Goal: Transaction & Acquisition: Register for event/course

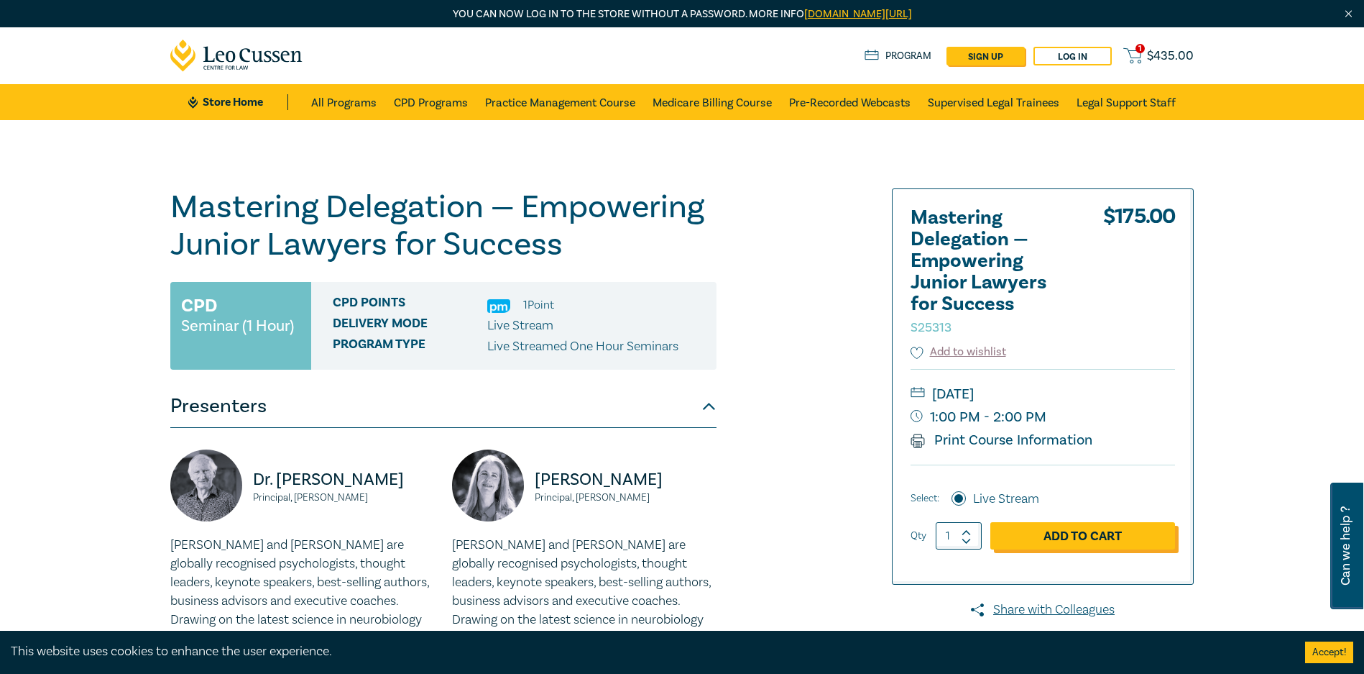
click at [1093, 524] on link "Add to Cart" at bounding box center [1083, 535] width 185 height 27
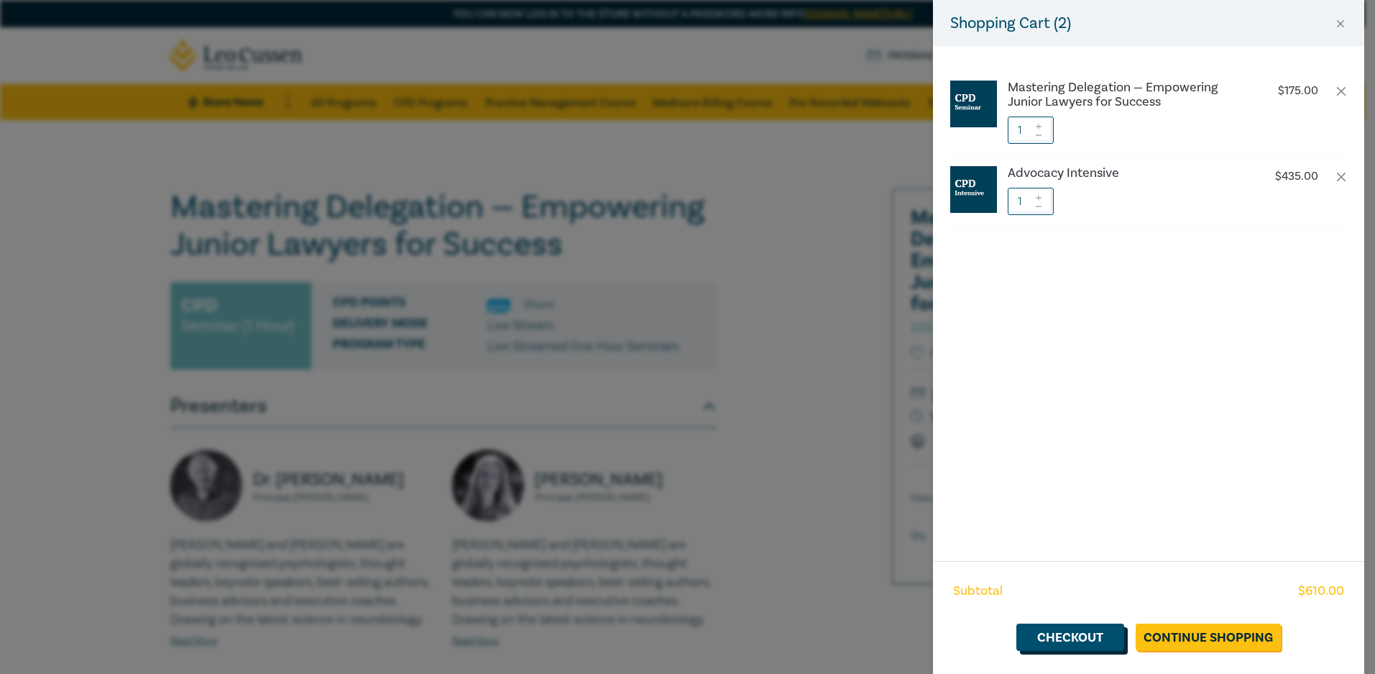
click at [1080, 634] on link "Checkout" at bounding box center [1071, 636] width 108 height 27
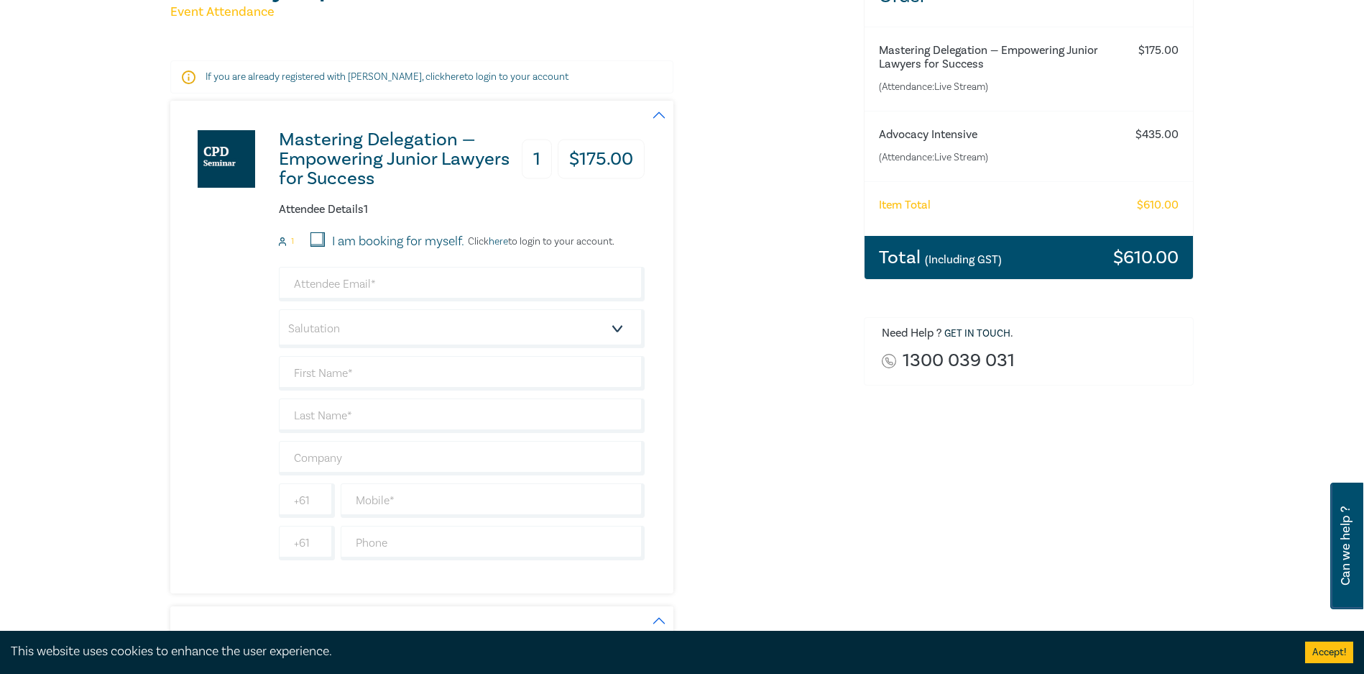
scroll to position [144, 0]
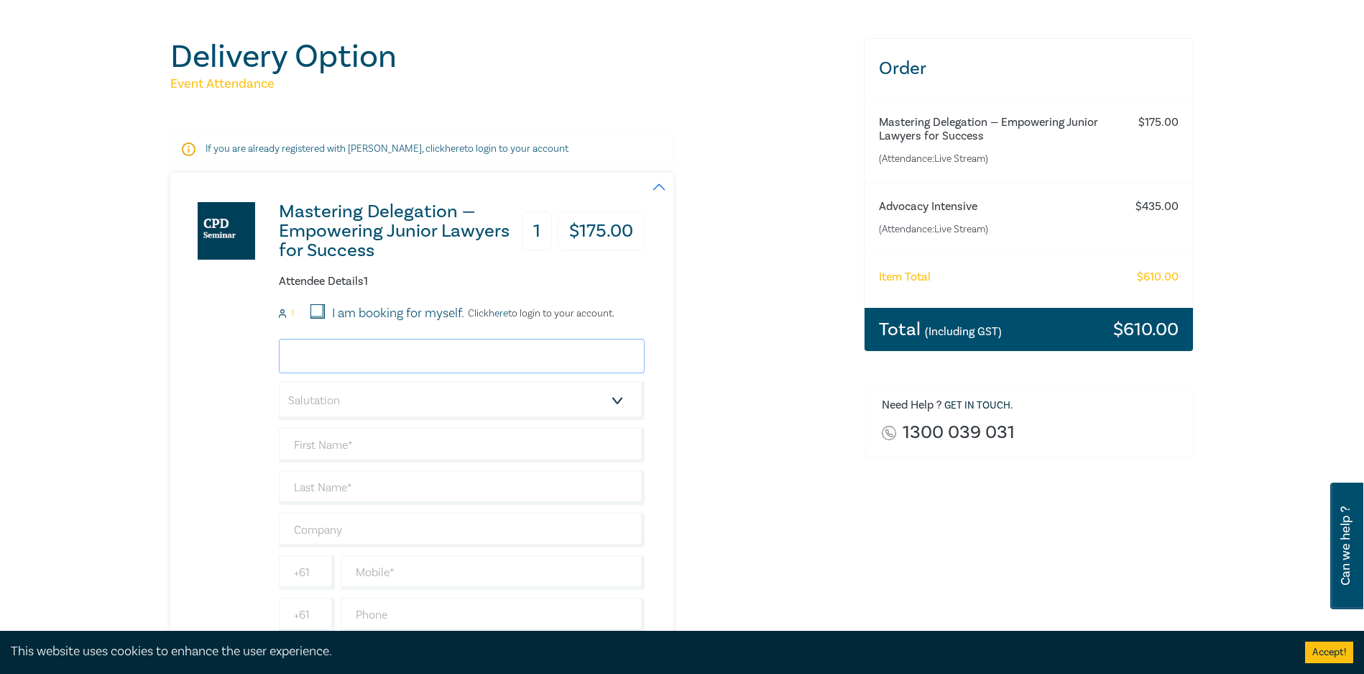
click at [371, 363] on input "email" at bounding box center [462, 356] width 366 height 35
type input "khadija.saad@demarco.com.au"
click at [445, 391] on select "Salutation Mr. Mrs. Ms. Miss Dr. Prof. Other" at bounding box center [462, 400] width 366 height 39
select select "Ms."
click at [279, 381] on select "Salutation Mr. Mrs. Ms. Miss Dr. Prof. Other" at bounding box center [462, 400] width 366 height 39
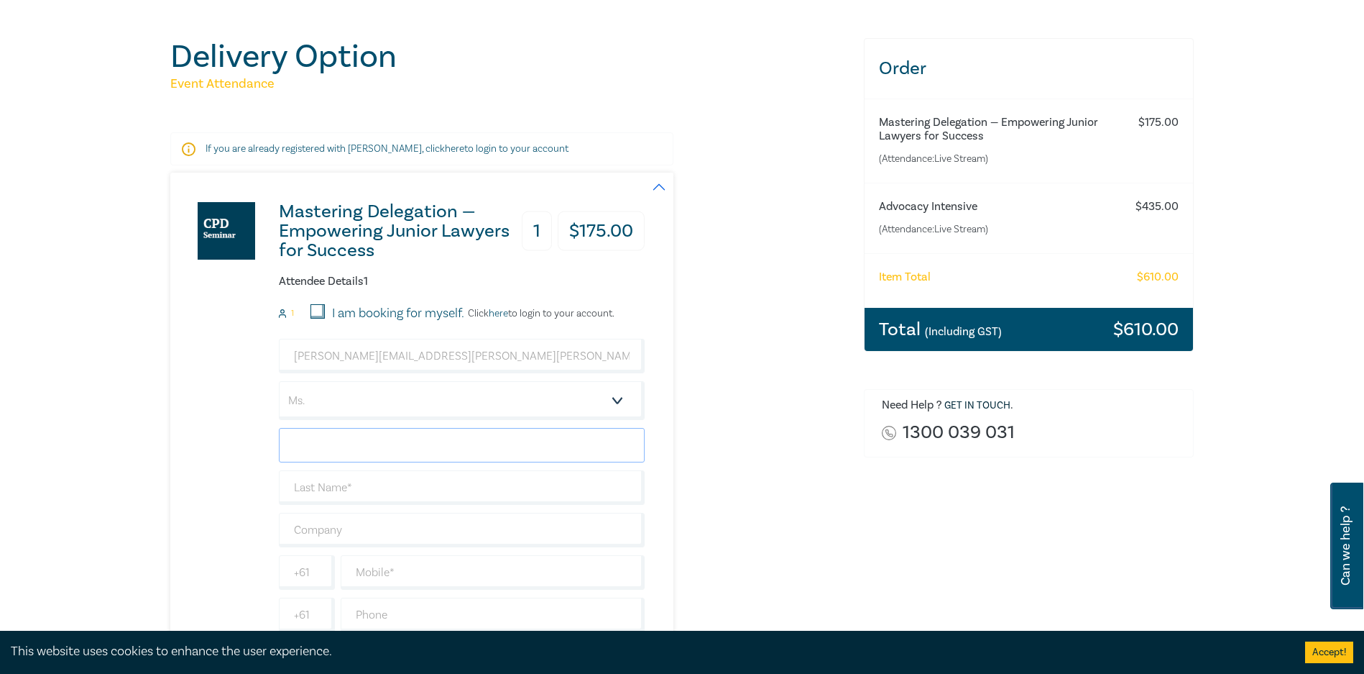
click at [327, 451] on input "text" at bounding box center [462, 445] width 366 height 35
type input "Khadija"
type input "Saad"
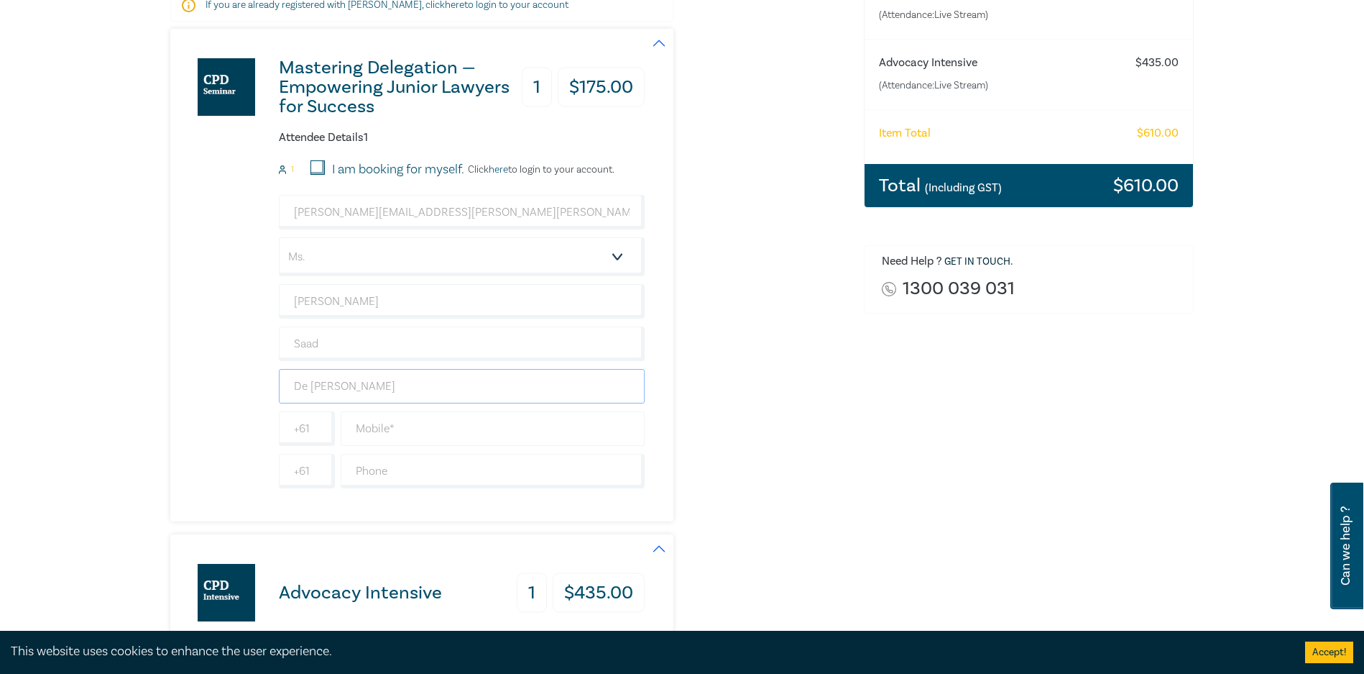
type input "De Marco Lawyers"
click at [427, 426] on input "text" at bounding box center [493, 428] width 304 height 35
click at [375, 255] on select "Salutation Mr. Mrs. Ms. Miss Dr. Prof. Other" at bounding box center [462, 256] width 366 height 39
click at [279, 237] on select "Salutation Mr. Mrs. Ms. Miss Dr. Prof. Other" at bounding box center [462, 256] width 366 height 39
click at [349, 395] on input "De Marco Lawyers" at bounding box center [462, 386] width 366 height 35
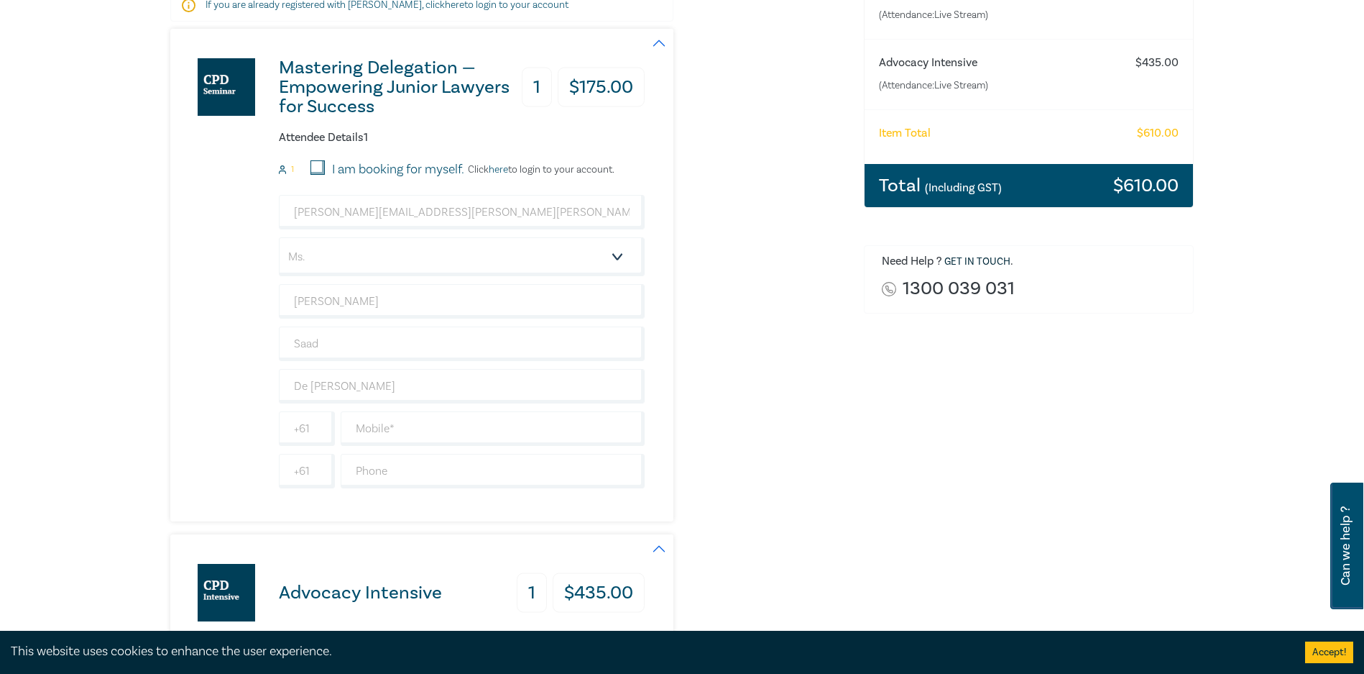
click at [243, 381] on div "Mastering Delegation — Empowering Junior Lawyers for Success 1 $ 175.00 Attende…" at bounding box center [407, 275] width 474 height 492
click at [446, 428] on input "text" at bounding box center [493, 428] width 304 height 35
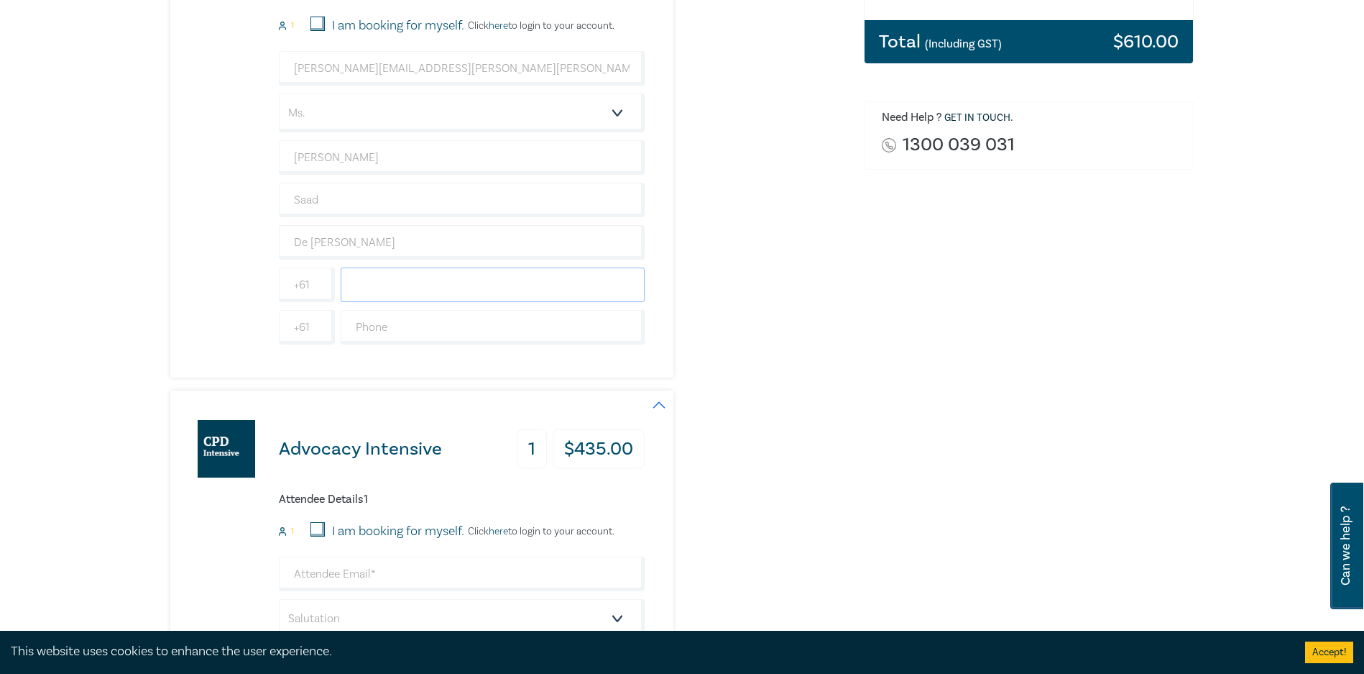
scroll to position [503, 0]
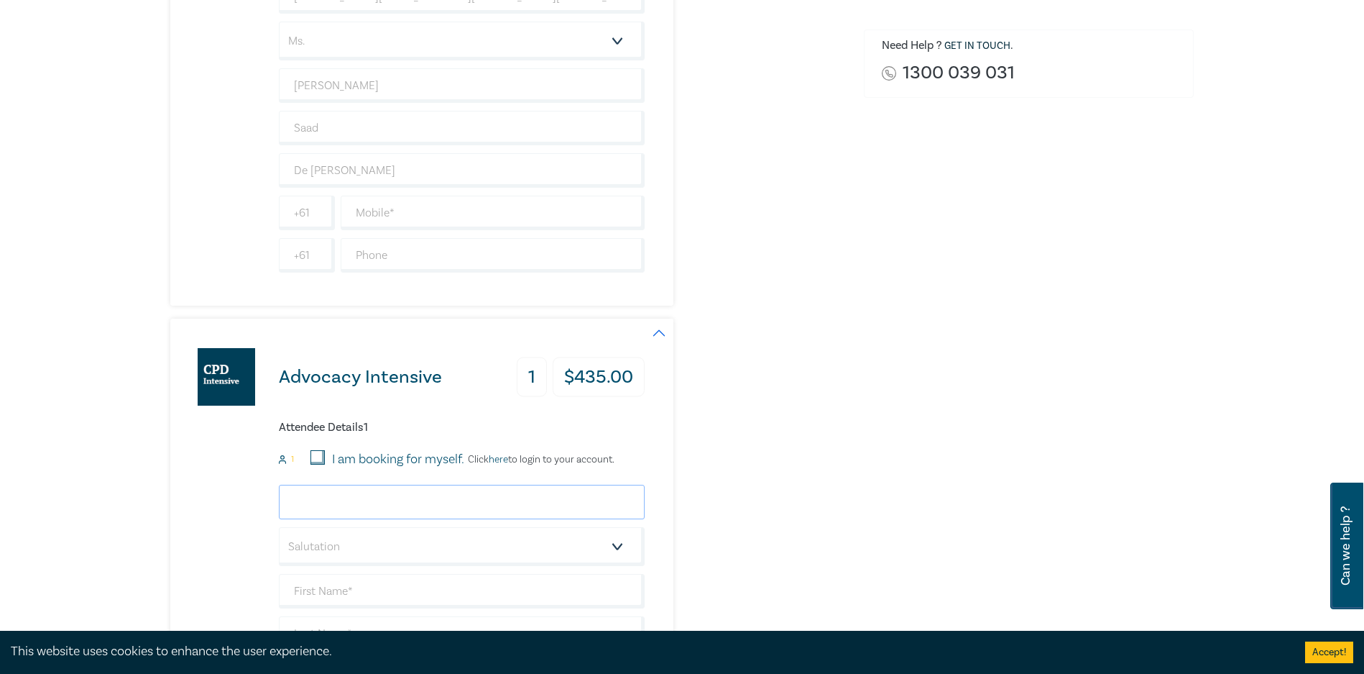
click at [374, 501] on input "email" at bounding box center [462, 502] width 366 height 35
type input "D"
click at [371, 490] on input "email" at bounding box center [462, 502] width 366 height 35
drag, startPoint x: 370, startPoint y: 494, endPoint x: 230, endPoint y: 500, distance: 139.6
click at [230, 500] on div "Advocacy Intensive 1 $ 435.00 Attendee Details 1 1 I am booking for myself. Cli…" at bounding box center [407, 564] width 474 height 492
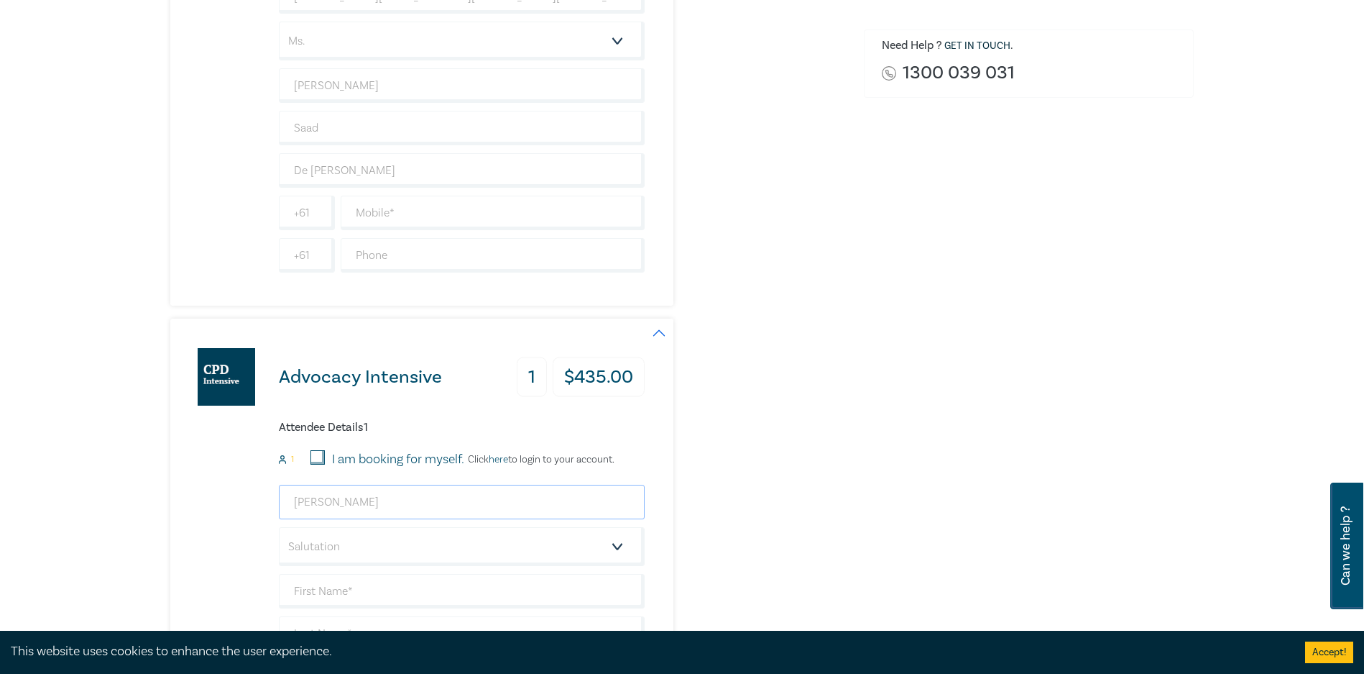
paste input "ne.petrentsis@demarco.com.au"
type input "deanne.petrentsis@demarco.com.au"
click at [377, 542] on select "Salutation Mr. Mrs. Ms. Miss Dr. Prof. Other" at bounding box center [462, 546] width 366 height 39
select select "Ms."
click at [279, 527] on select "Salutation Mr. Mrs. Ms. Miss Dr. Prof. Other" at bounding box center [462, 546] width 366 height 39
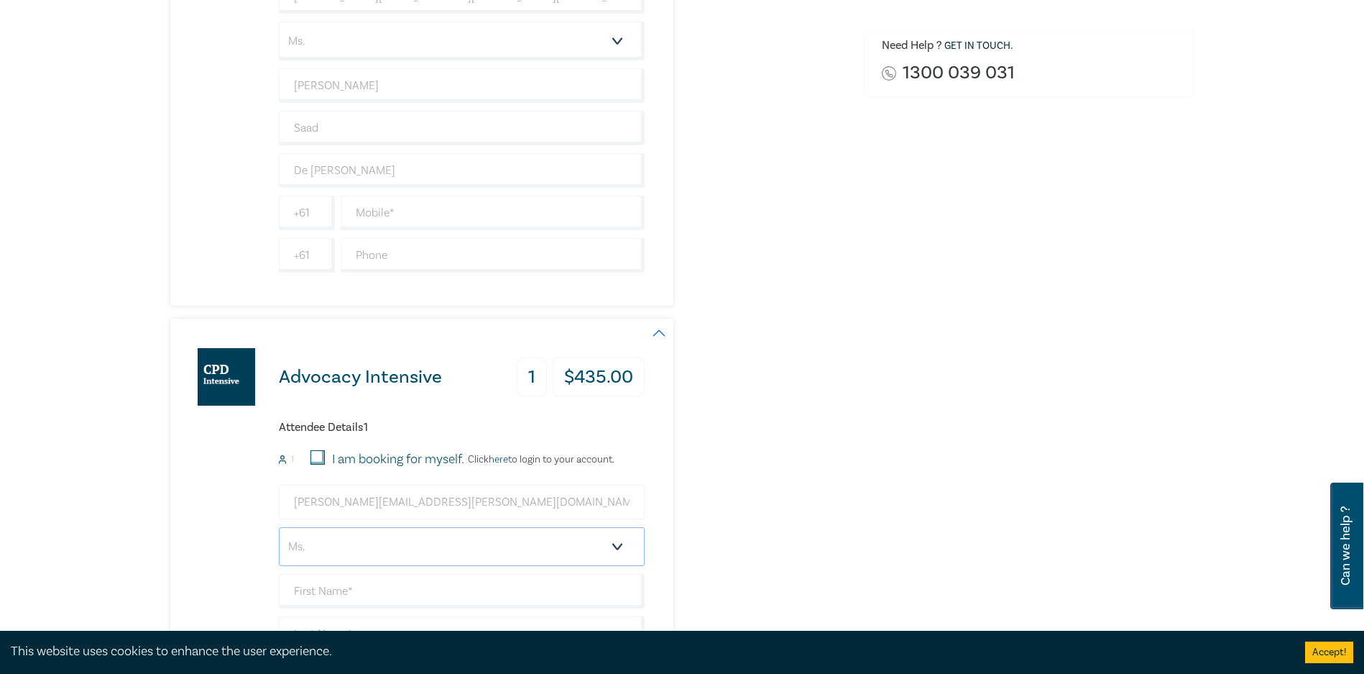
scroll to position [647, 0]
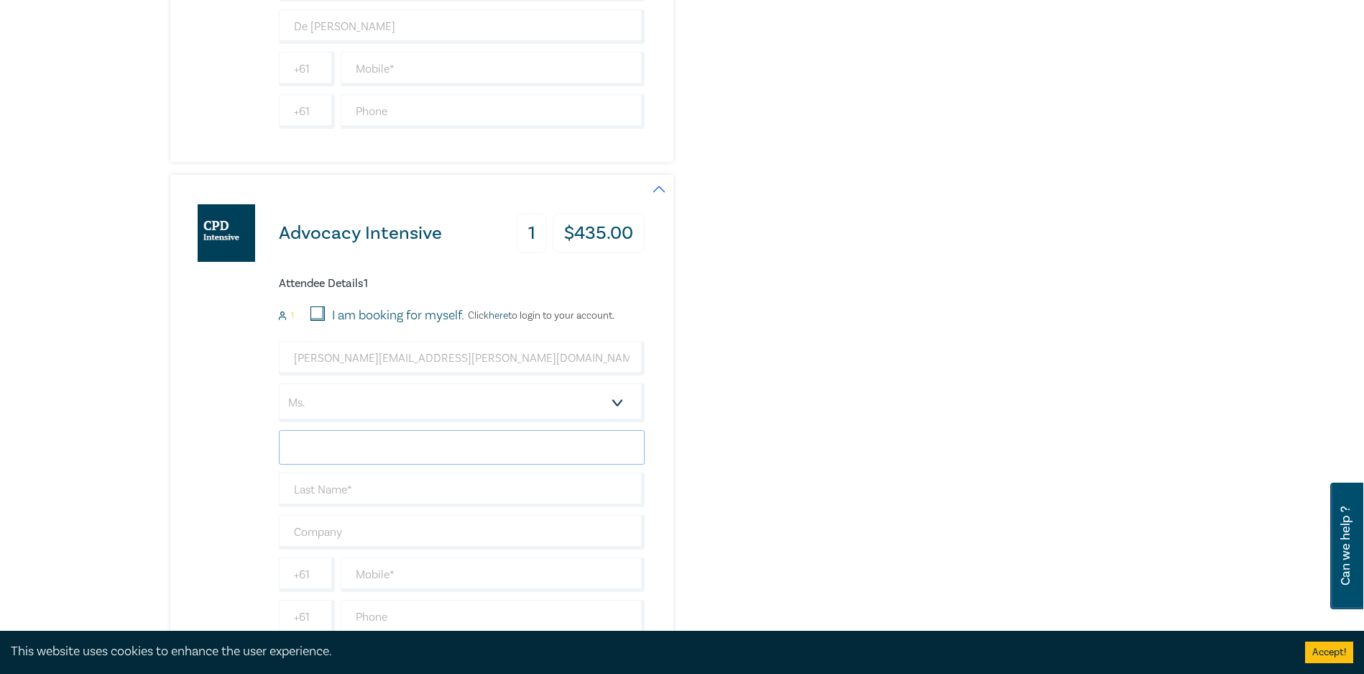
click at [373, 451] on input "text" at bounding box center [462, 447] width 366 height 35
type input "Deanne"
type input "Petrentsis"
type input "De Marco Lawyers"
click at [398, 579] on input "text" at bounding box center [493, 574] width 304 height 35
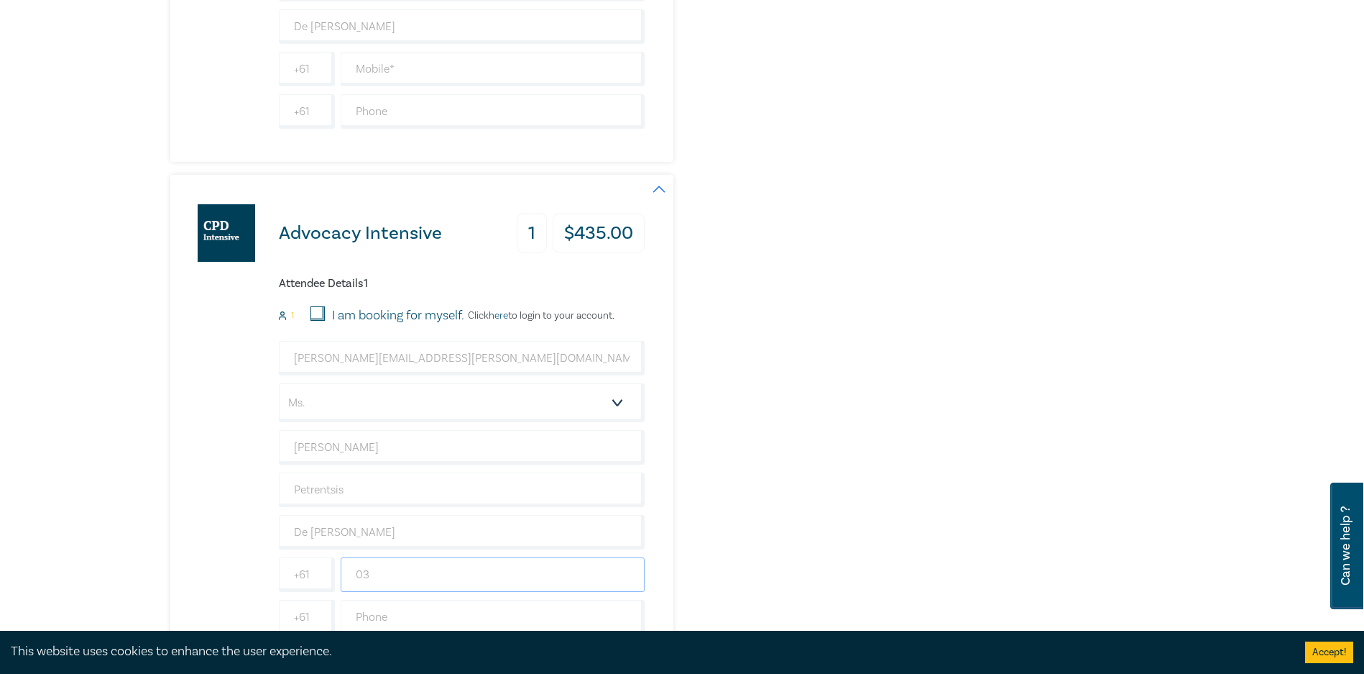
type input "0"
type input "0415947264"
click at [461, 82] on input "text" at bounding box center [493, 69] width 304 height 35
type input "0435775663"
click at [796, 185] on div "Advocacy Intensive 1 $ 435.00 Attendee Details 1 1 I am booking for myself. Cli…" at bounding box center [508, 421] width 676 height 492
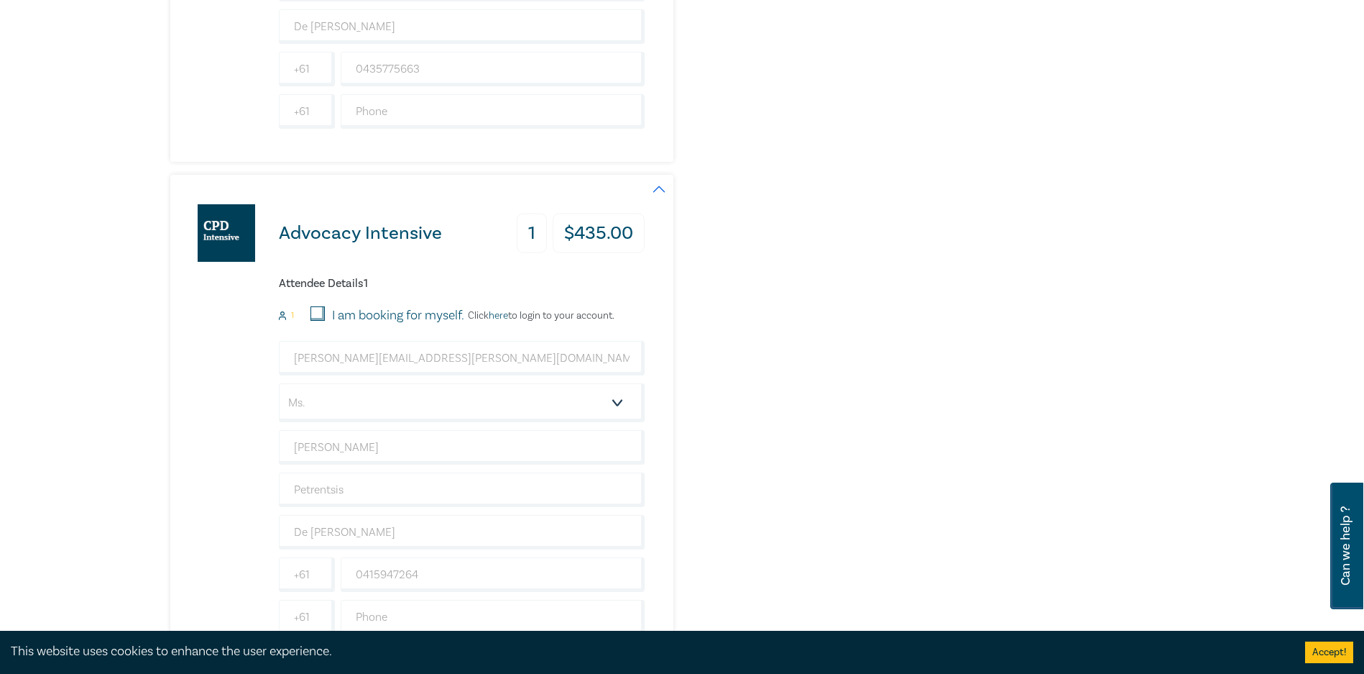
scroll to position [1078, 0]
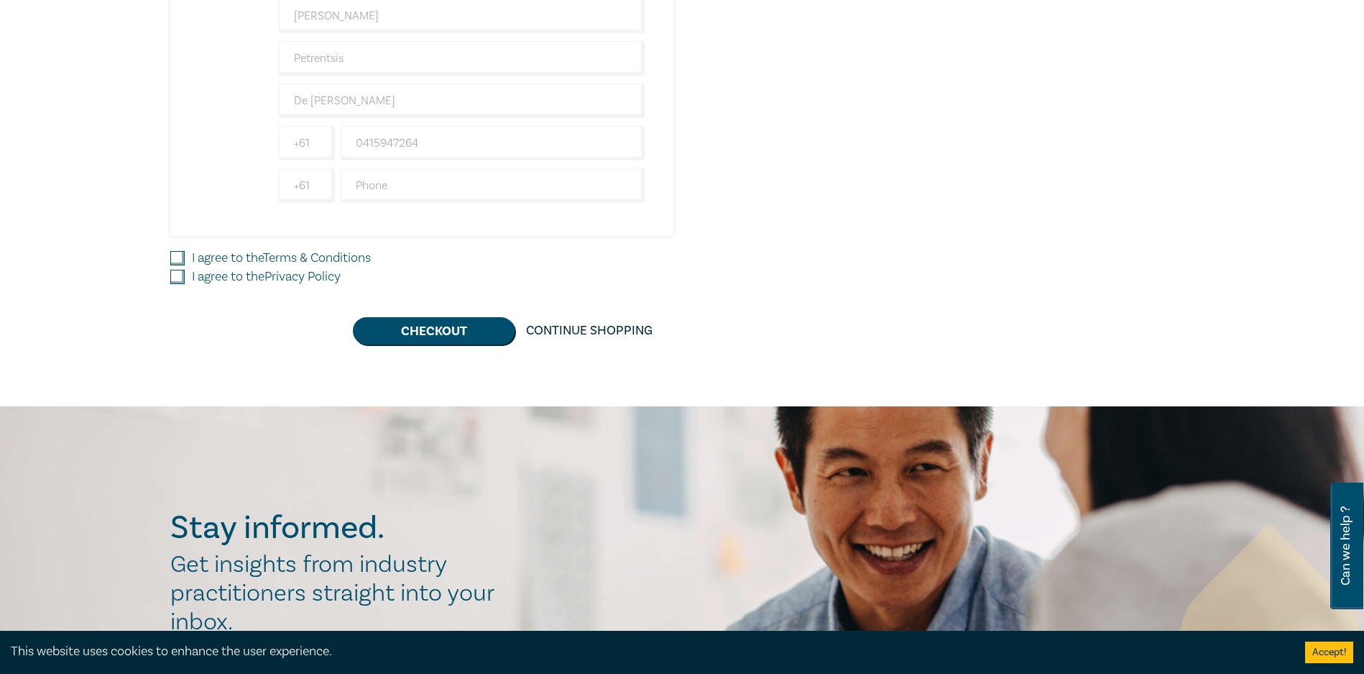
click at [180, 256] on input "I agree to the Terms & Conditions" at bounding box center [177, 258] width 14 height 14
checkbox input "true"
click at [175, 282] on input "I agree to the Privacy Policy" at bounding box center [177, 277] width 14 height 14
checkbox input "true"
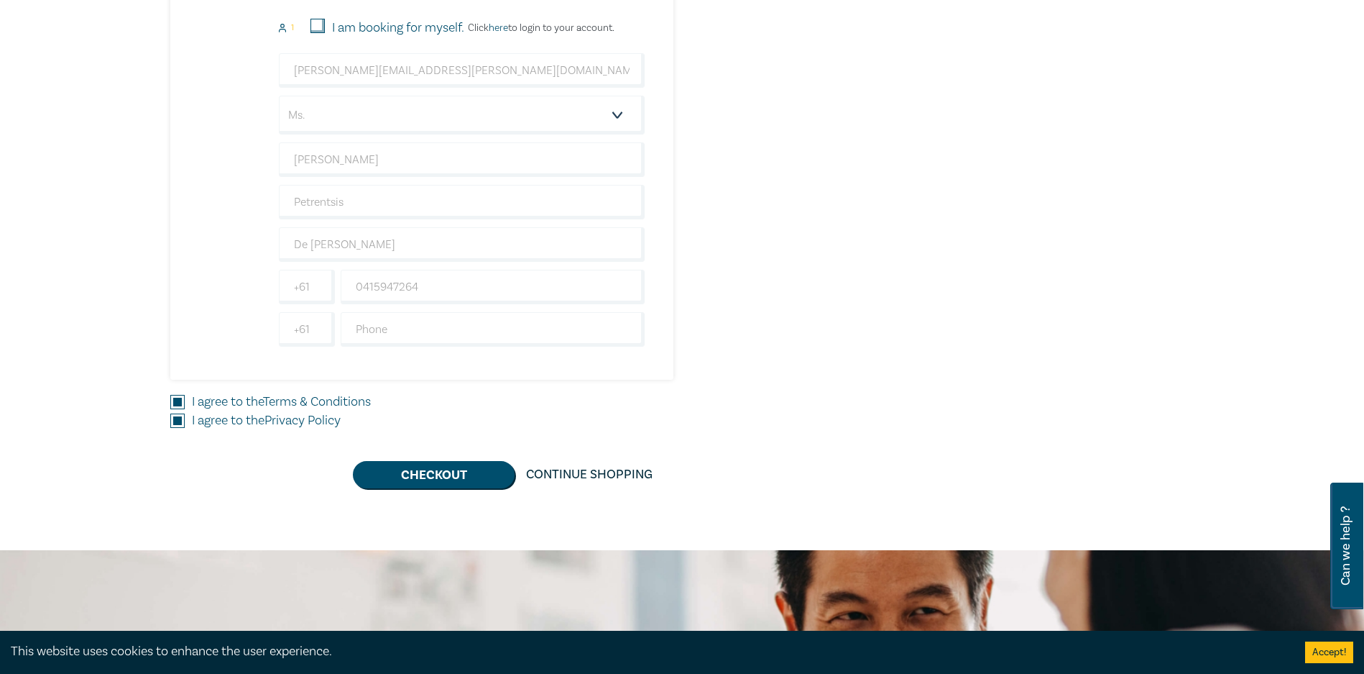
scroll to position [1006, 0]
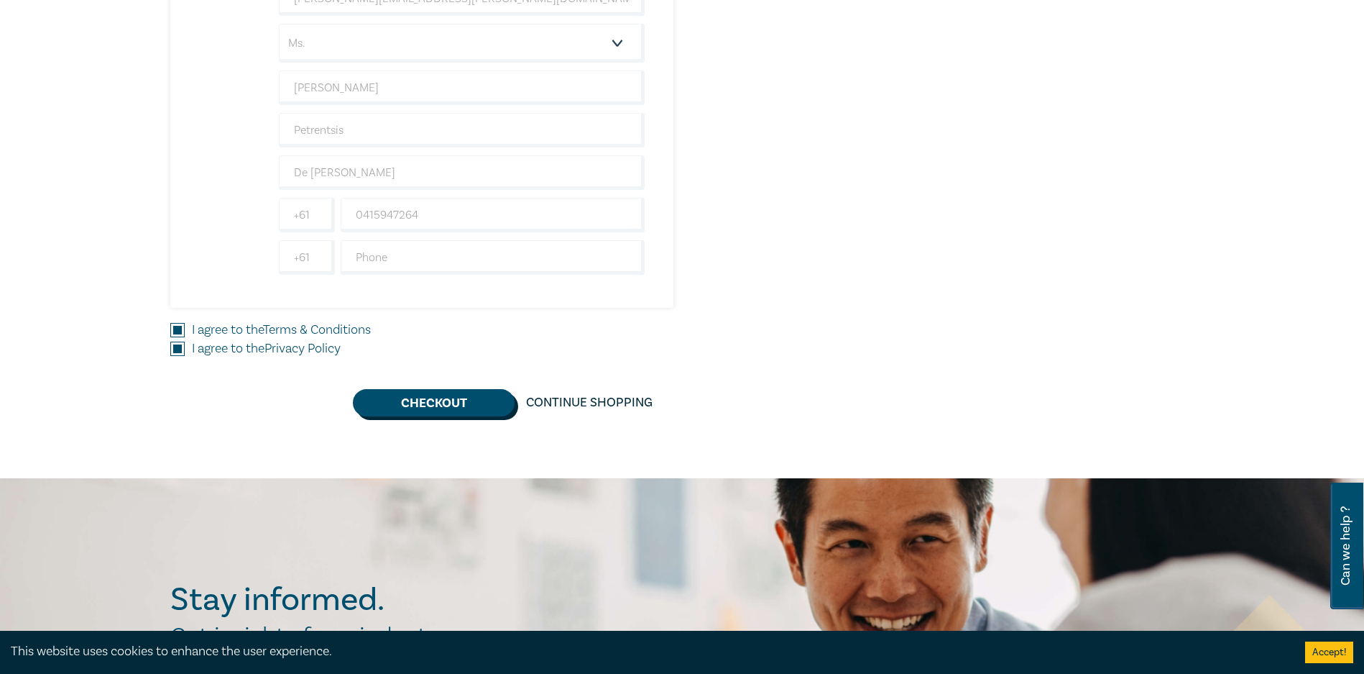
click at [482, 401] on button "Checkout" at bounding box center [434, 402] width 162 height 27
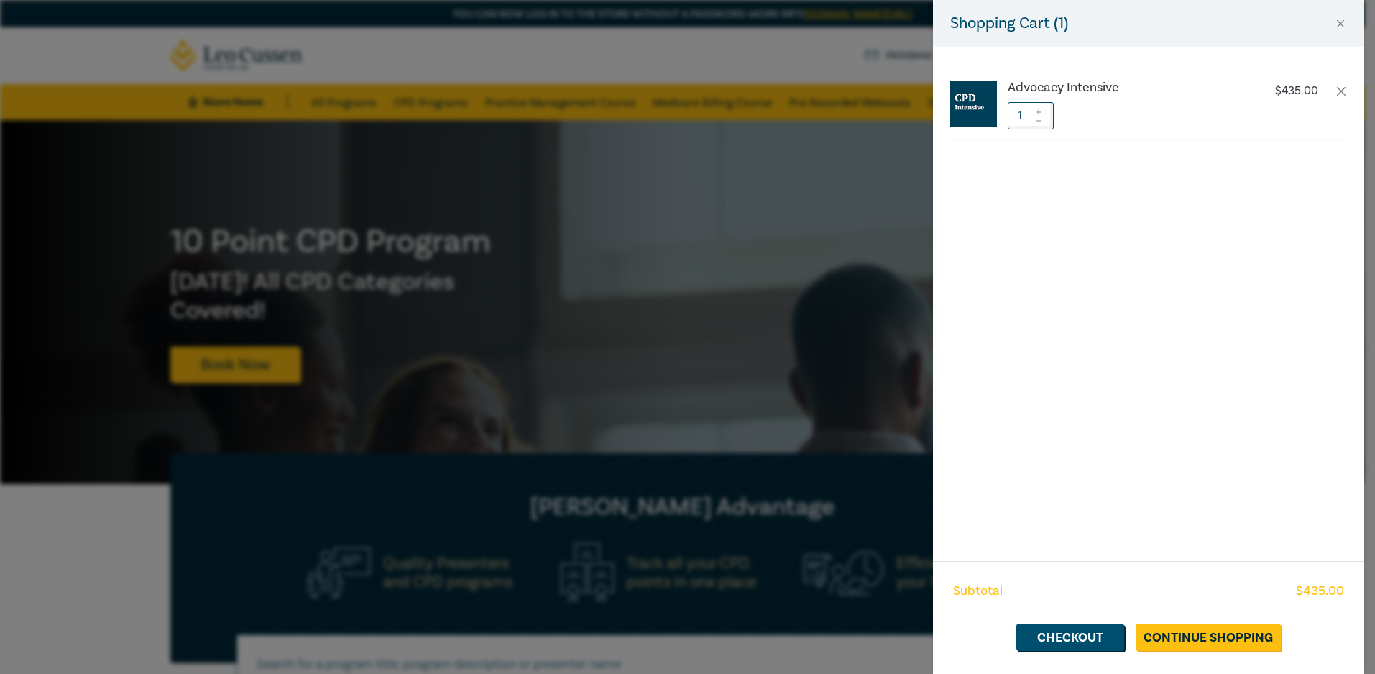
click at [742, 192] on div "Shopping Cart ( 1 ) Advocacy Intensive $ 435.00 1 Subtotal $ 435.00 Checkout Co…" at bounding box center [687, 337] width 1375 height 674
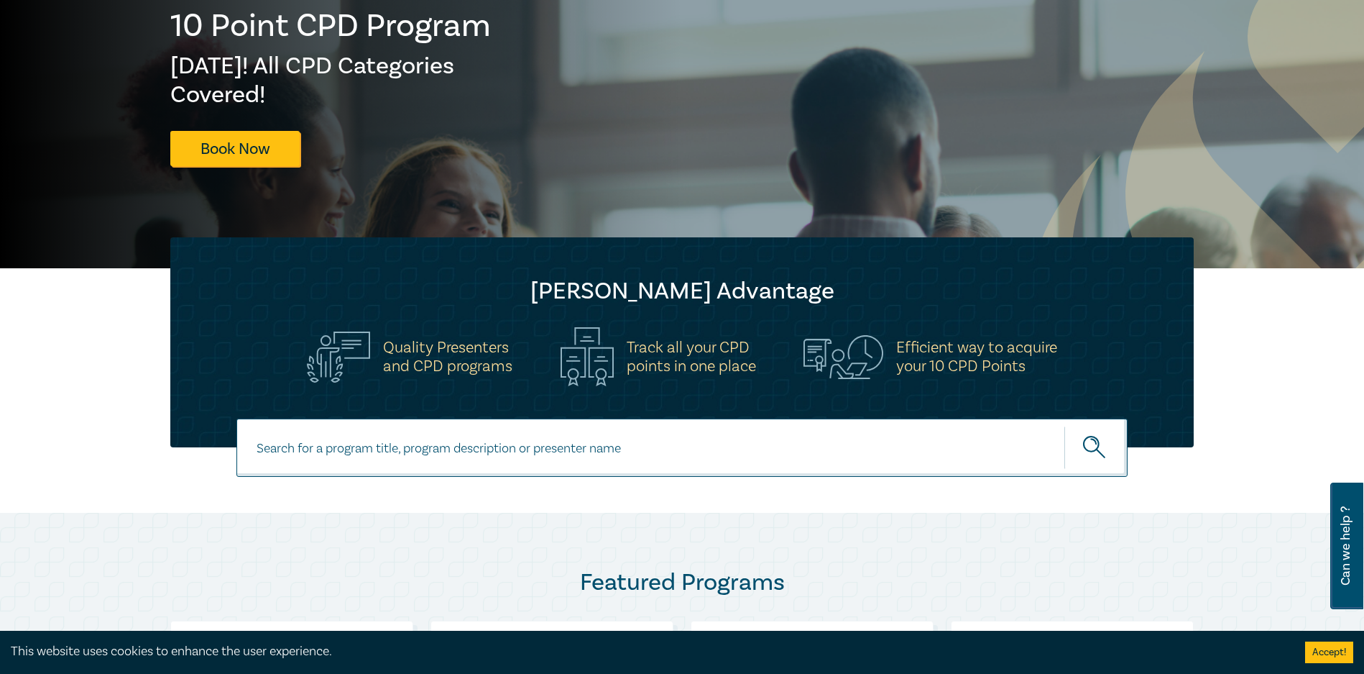
scroll to position [288, 0]
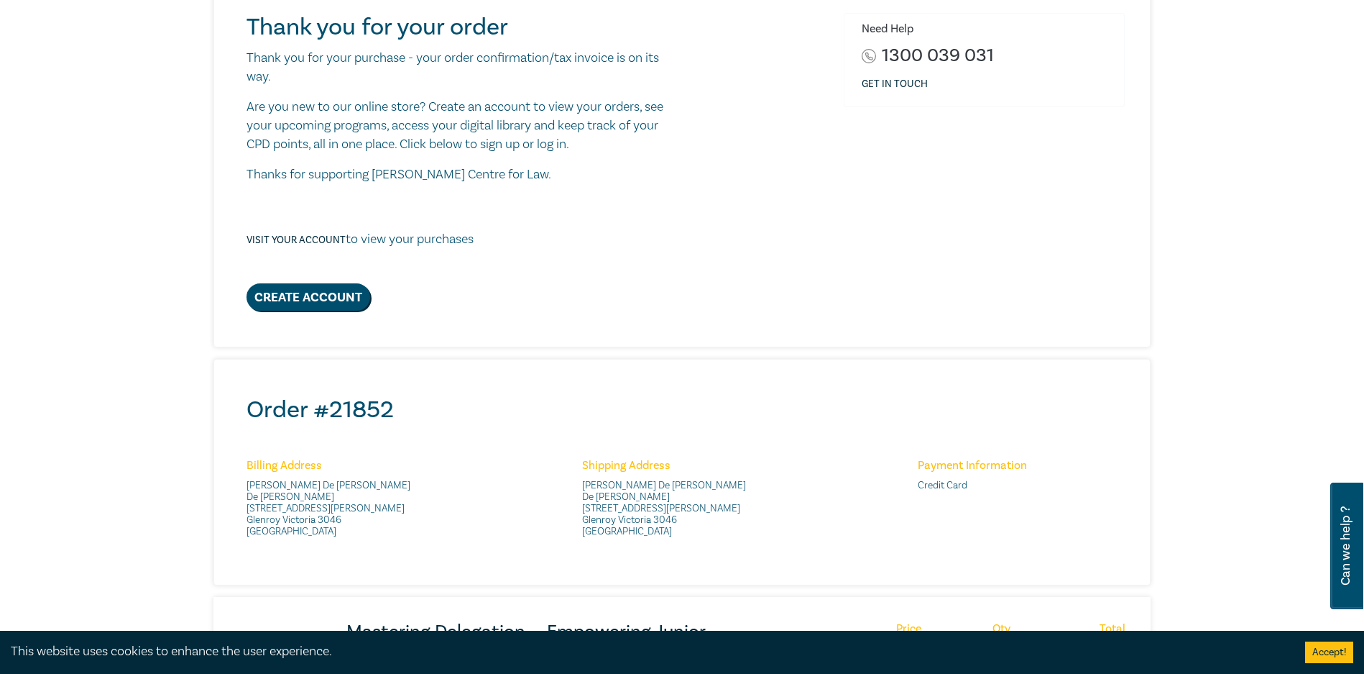
scroll to position [288, 0]
